Goal: Transaction & Acquisition: Purchase product/service

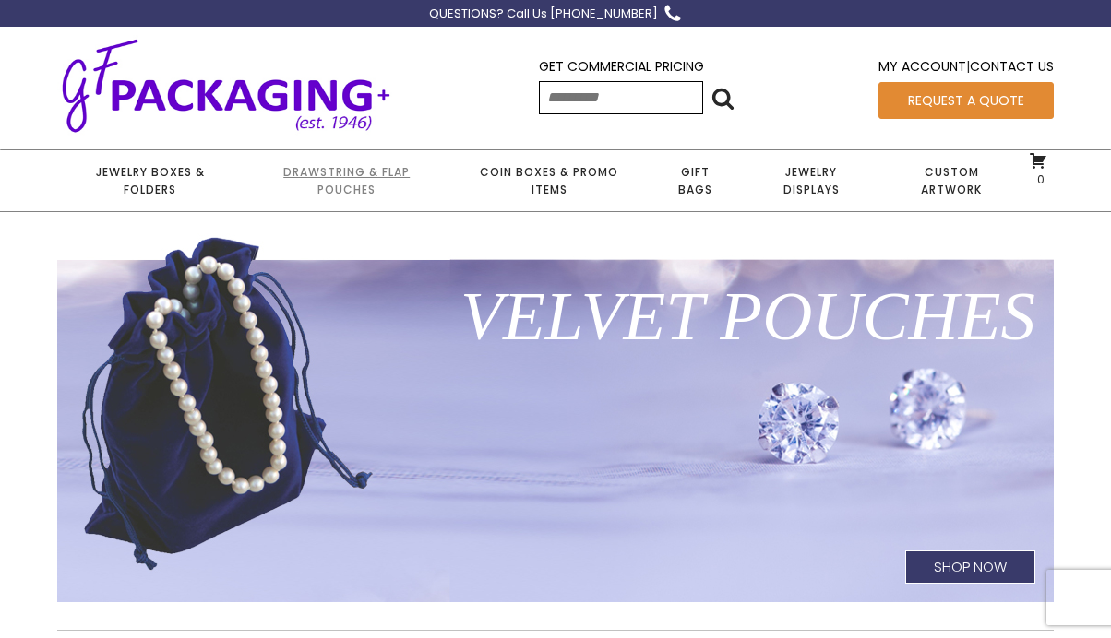
click at [345, 181] on link "Drawstring & Flap Pouches" at bounding box center [346, 180] width 207 height 61
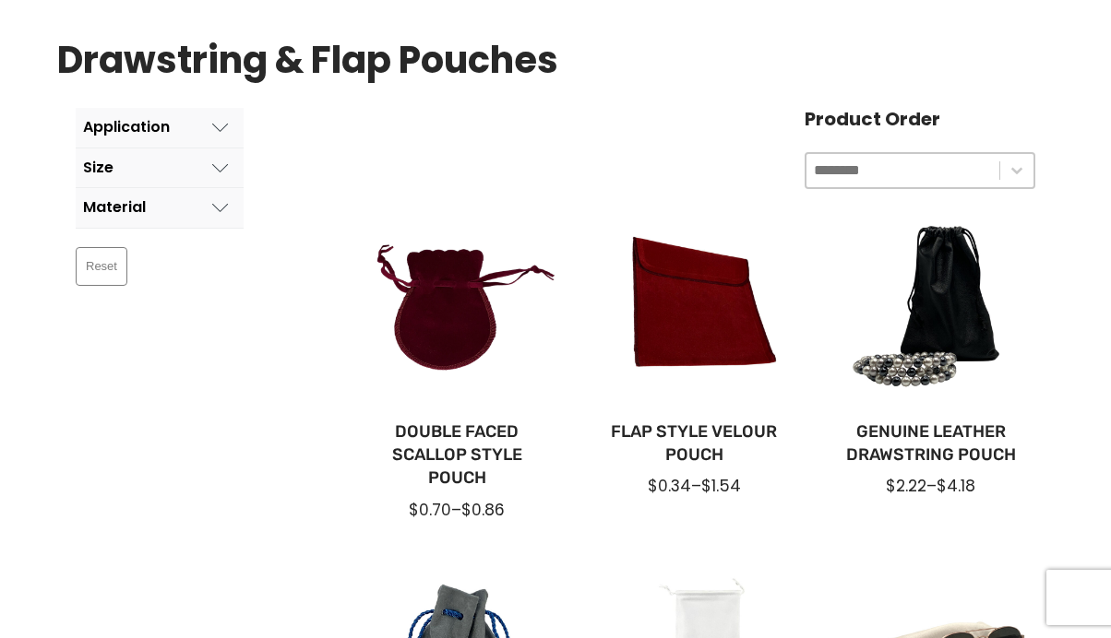
scroll to position [310, 0]
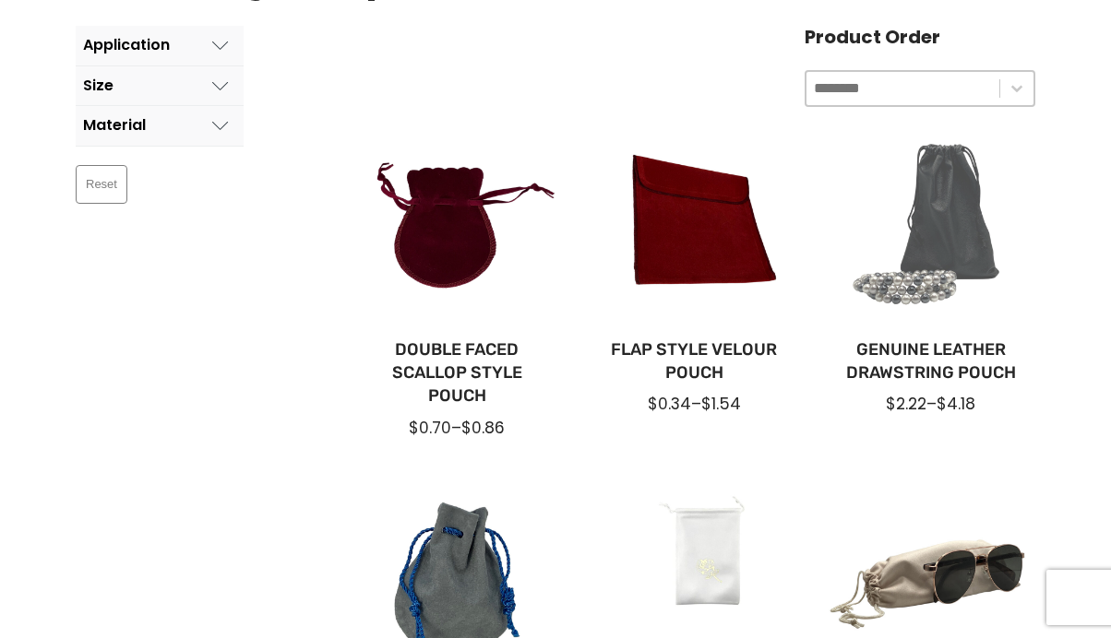
click at [943, 225] on div at bounding box center [931, 226] width 208 height 208
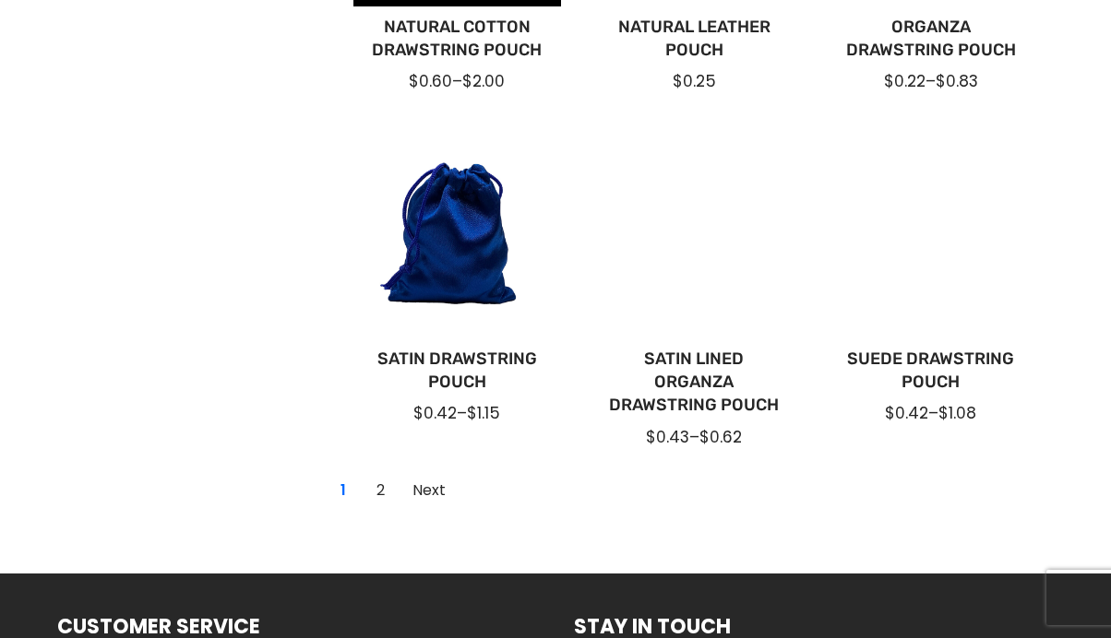
scroll to position [1318, 0]
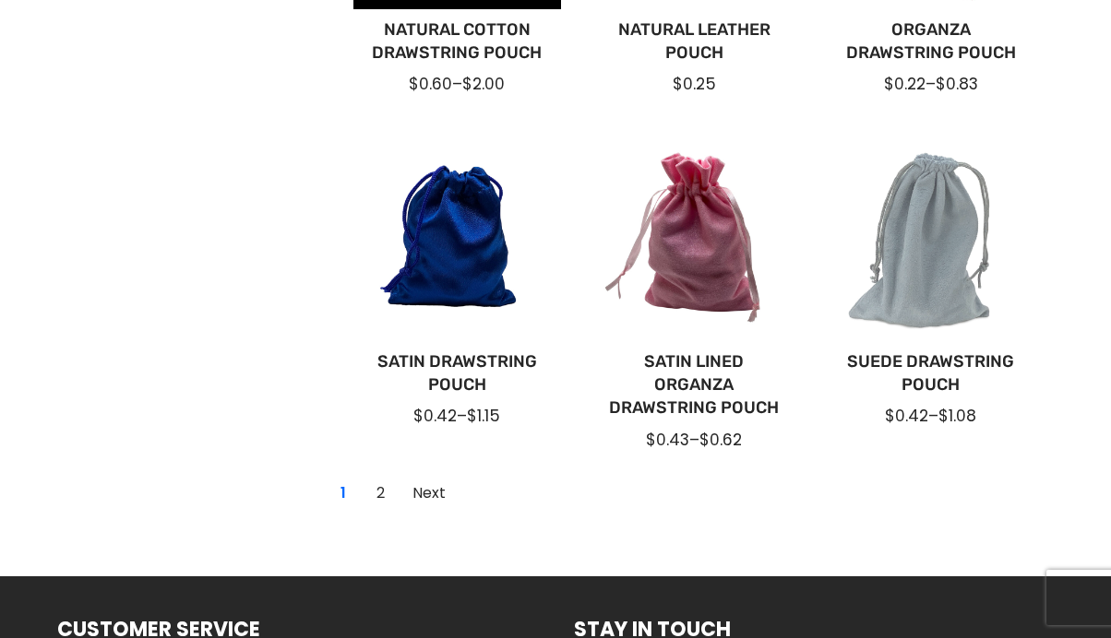
click at [928, 258] on div at bounding box center [931, 238] width 208 height 208
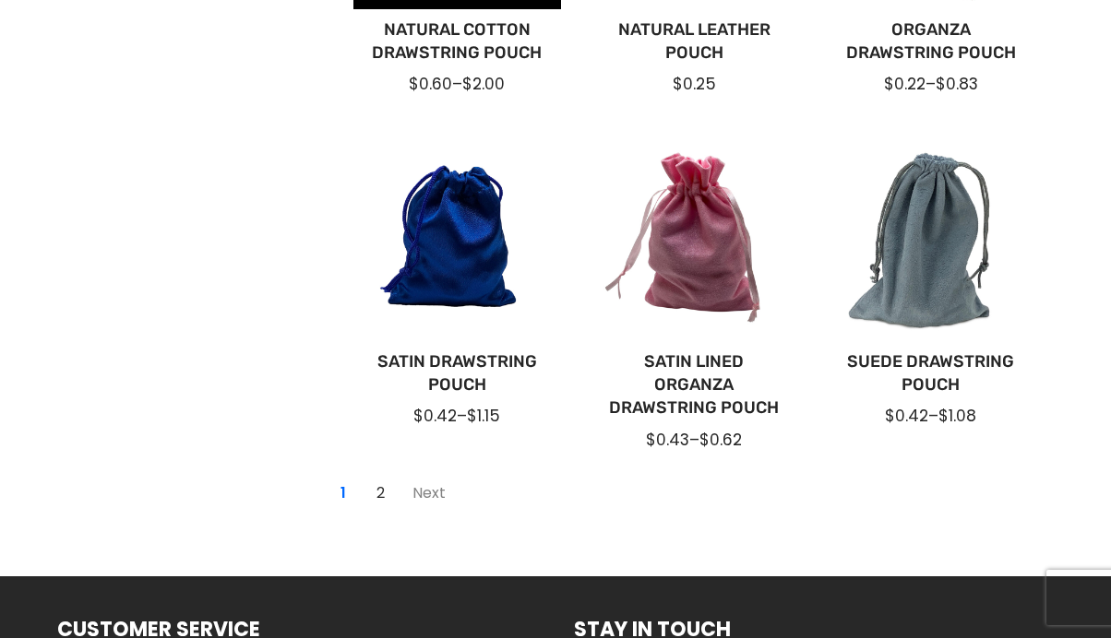
click at [432, 489] on link "Next" at bounding box center [429, 494] width 54 height 30
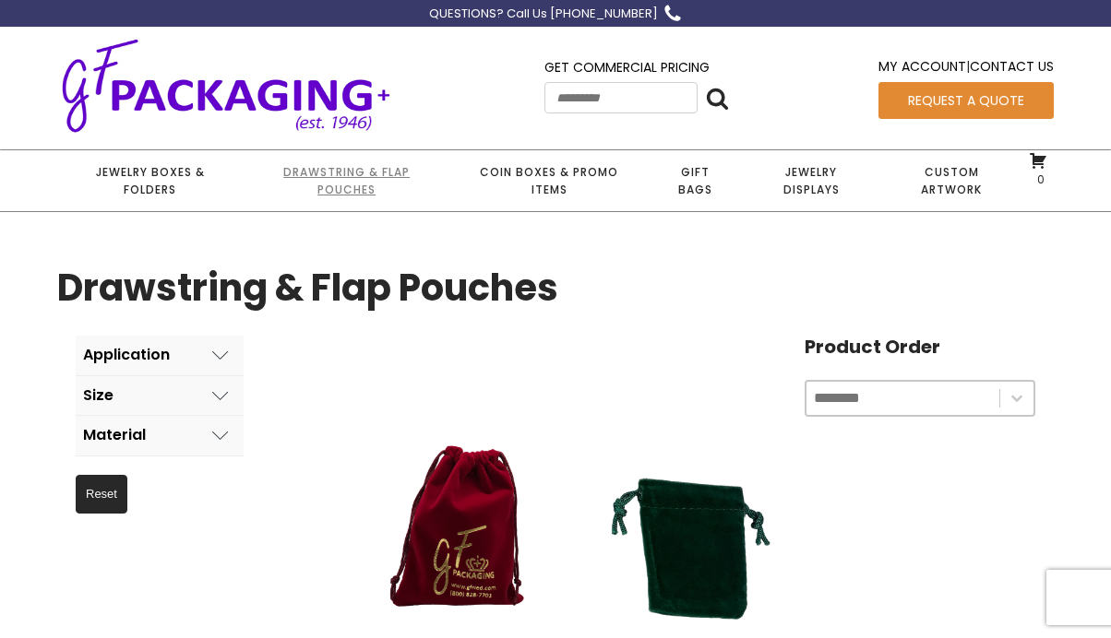
click at [358, 174] on link "Drawstring & Flap Pouches" at bounding box center [346, 180] width 207 height 61
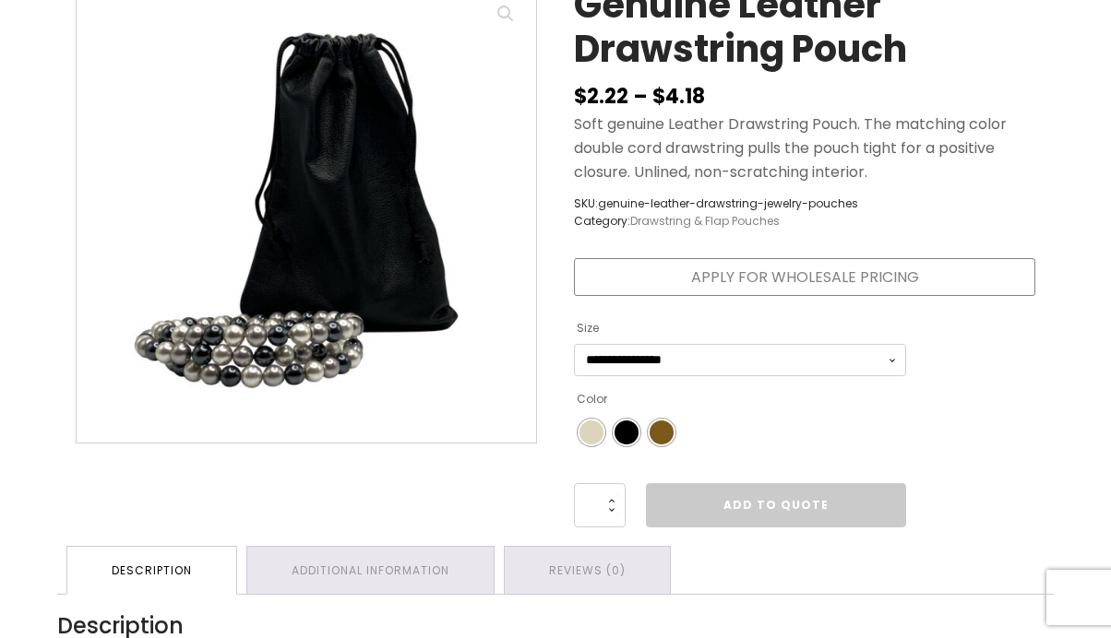
scroll to position [298, 0]
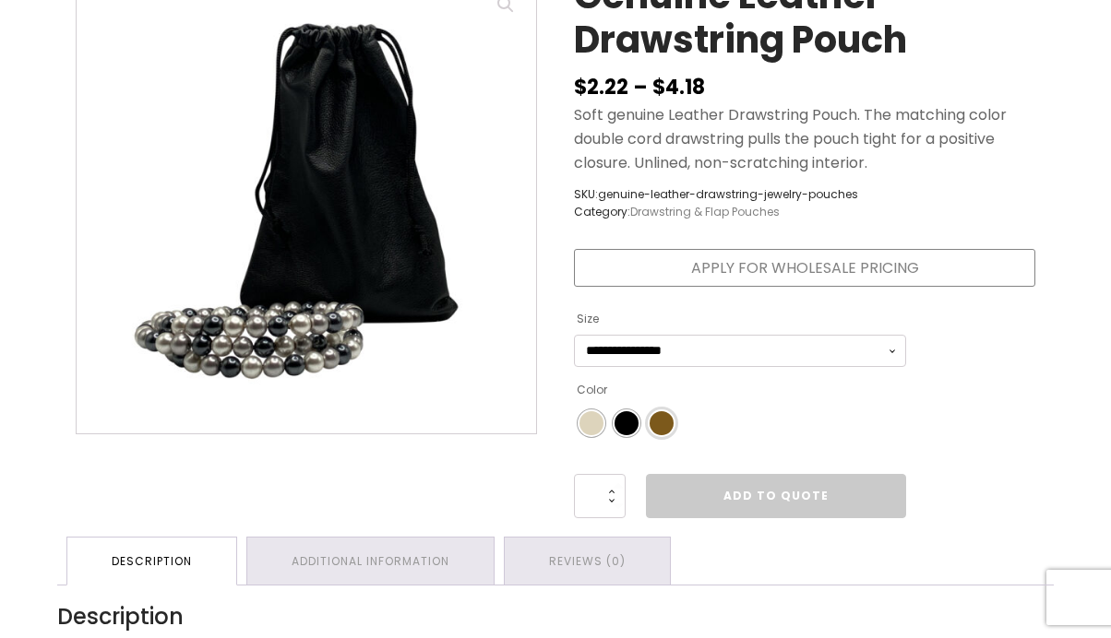
click at [659, 417] on span "Color" at bounding box center [662, 424] width 24 height 24
click at [660, 417] on div "Color" at bounding box center [662, 424] width 24 height 24
click at [667, 420] on span "Color" at bounding box center [662, 424] width 24 height 24
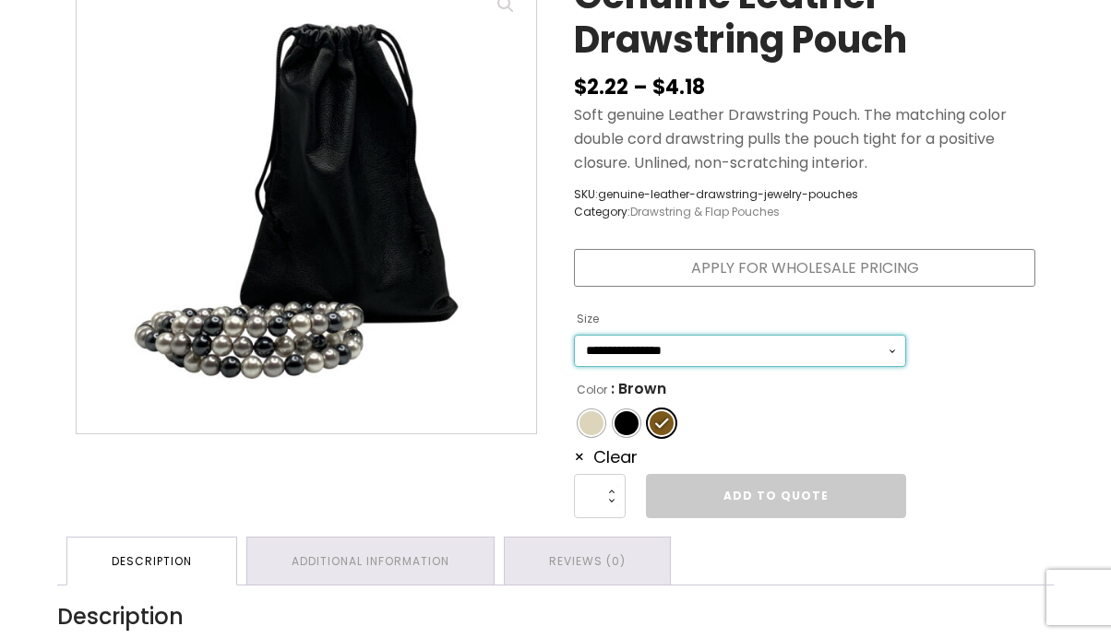
click at [896, 346] on select "**********" at bounding box center [740, 351] width 332 height 32
click at [979, 357] on div "**********" at bounding box center [804, 246] width 498 height 582
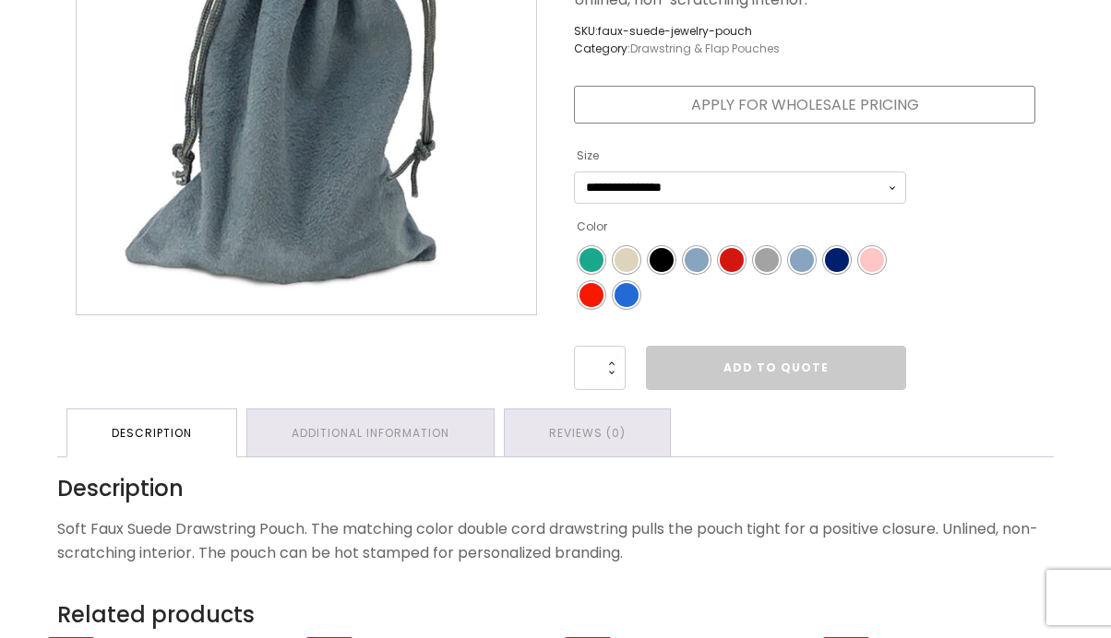
scroll to position [577, 0]
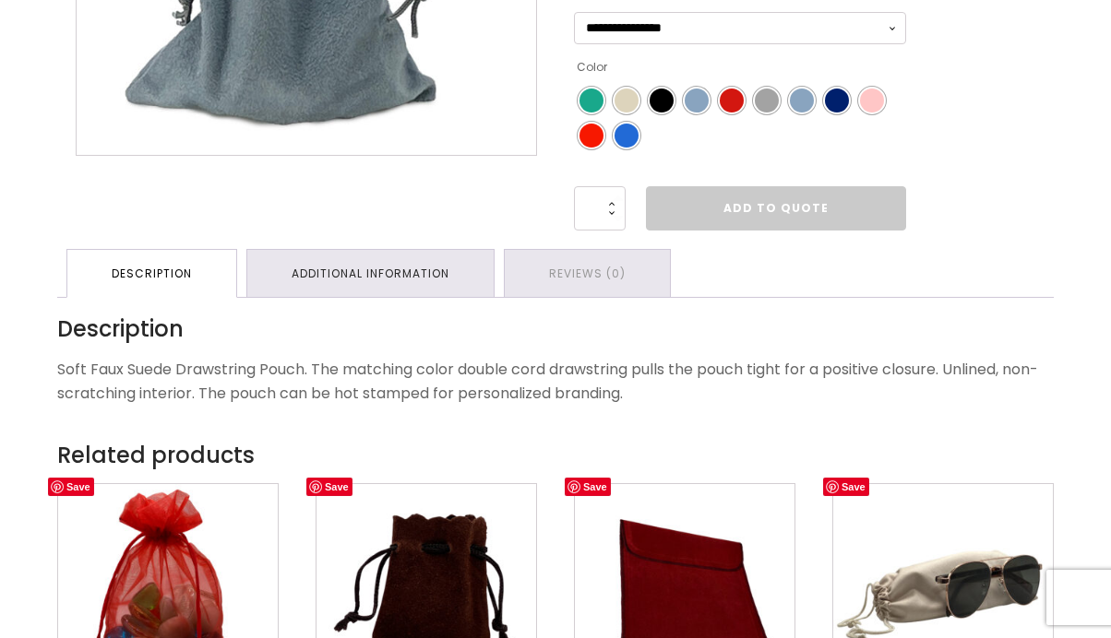
click at [420, 297] on link "Additional information" at bounding box center [370, 273] width 246 height 47
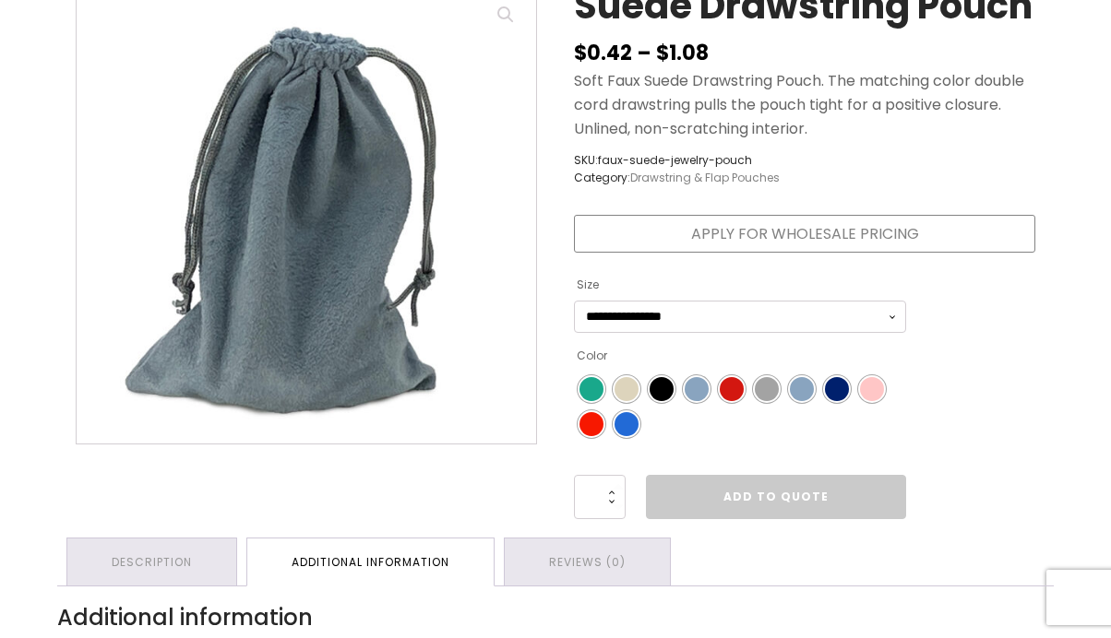
scroll to position [0, 0]
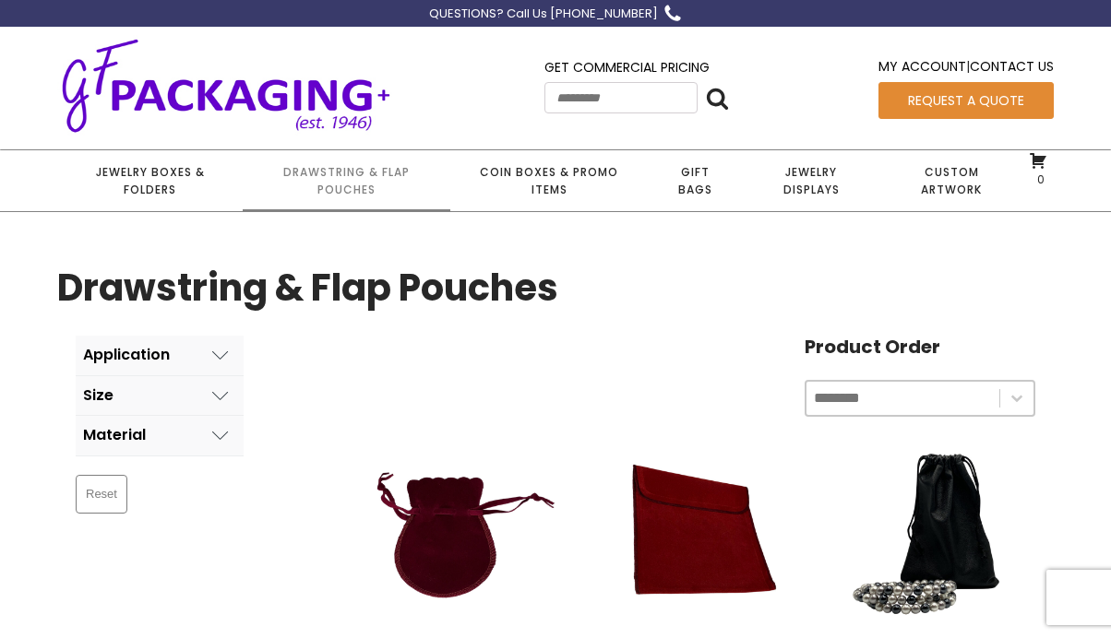
scroll to position [243, 0]
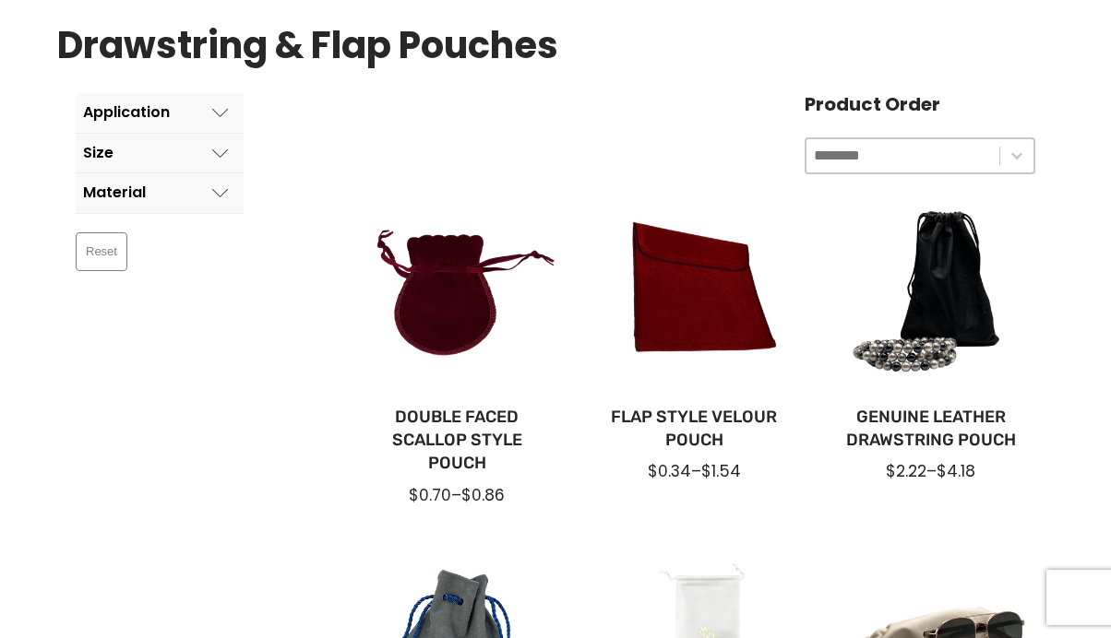
click at [215, 152] on button "Size" at bounding box center [160, 154] width 168 height 40
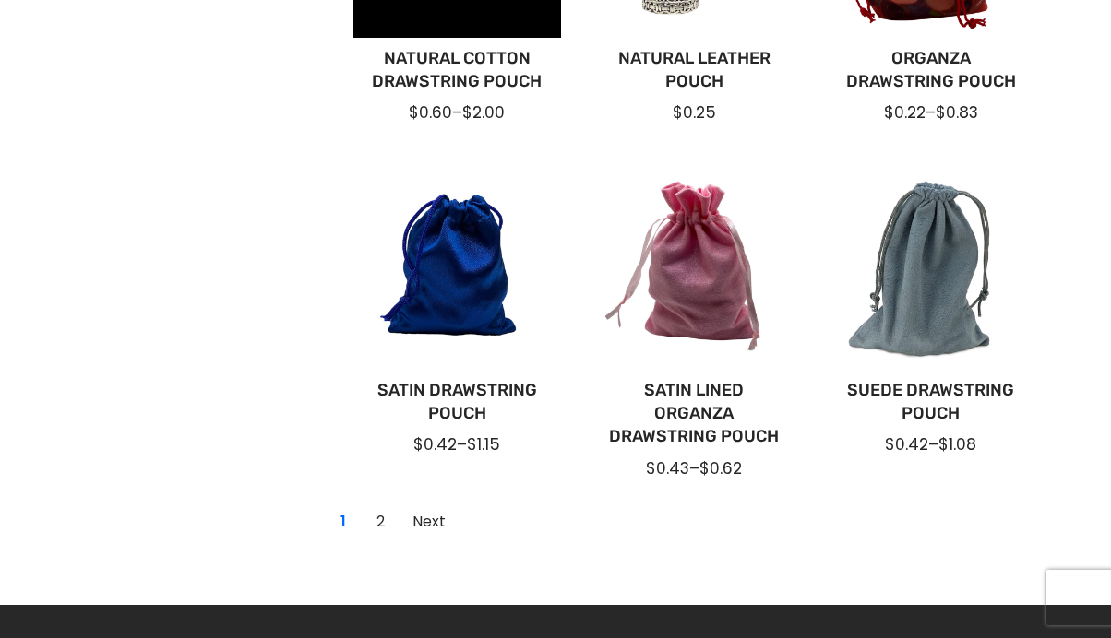
scroll to position [0, 0]
